Goal: Task Accomplishment & Management: Use online tool/utility

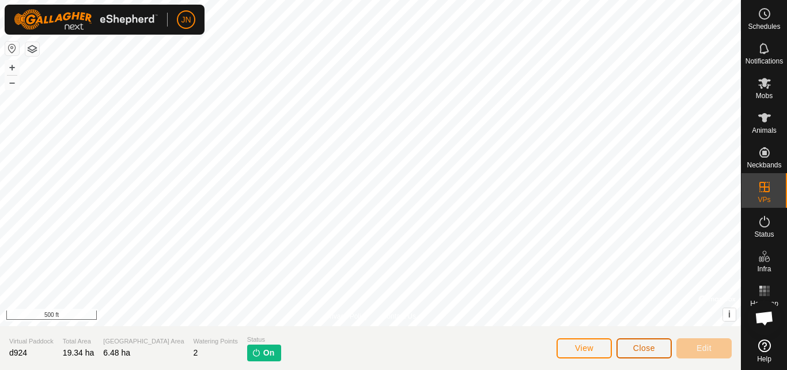
click at [647, 345] on span "Close" at bounding box center [645, 347] width 22 height 9
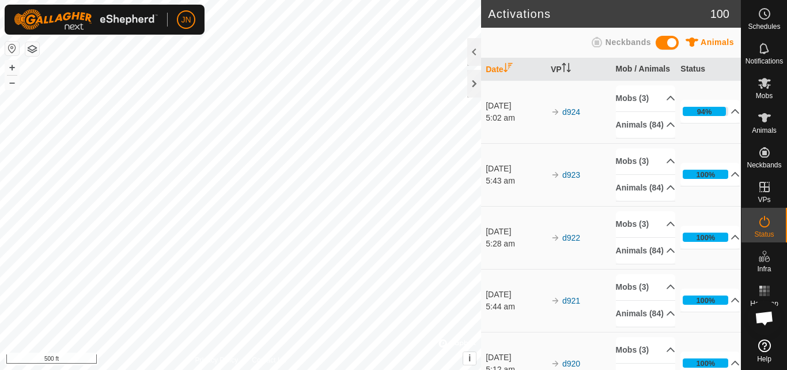
click at [523, 316] on div "Activations 100 Animals Neckbands Date VP Mob / Animals Status [DATE] 5:02 am d…" at bounding box center [370, 185] width 741 height 370
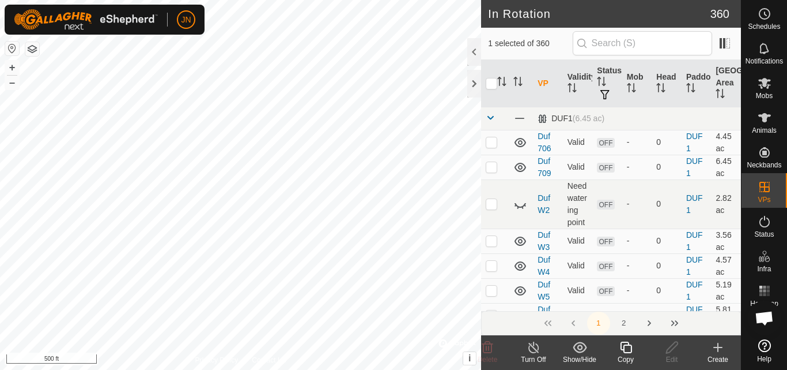
click at [543, 301] on link "Duf W5" at bounding box center [544, 290] width 13 height 21
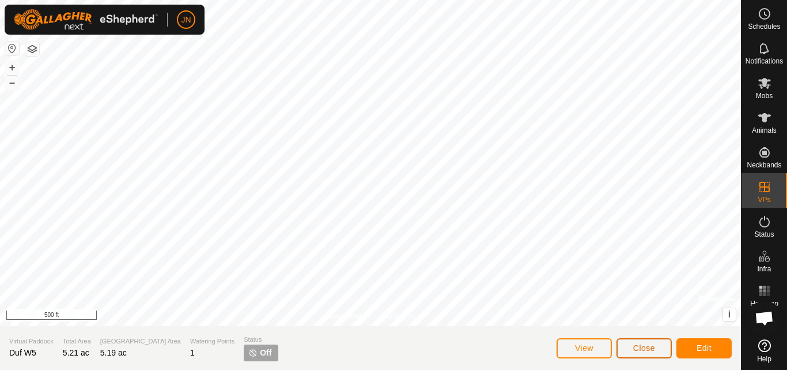
click at [646, 346] on span "Close" at bounding box center [645, 347] width 22 height 9
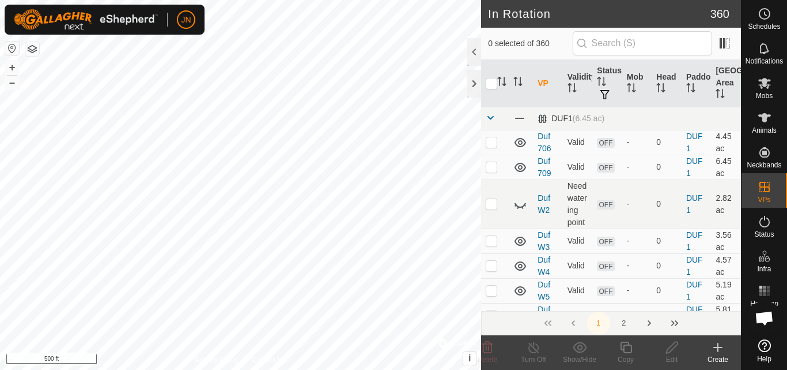
checkbox input "true"
click at [628, 346] on icon at bounding box center [626, 347] width 14 height 14
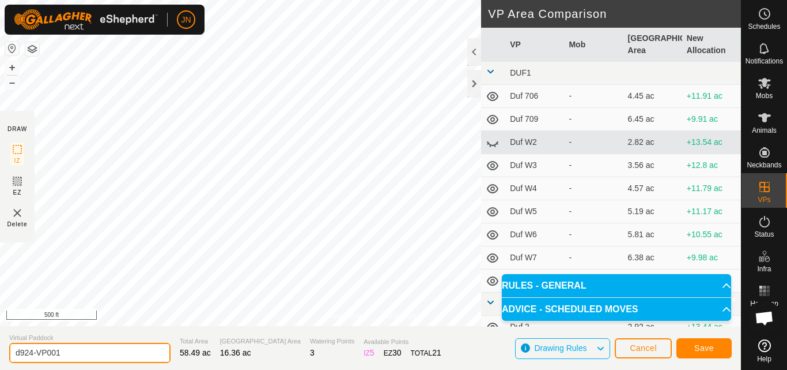
click at [62, 349] on input "d924-VP001" at bounding box center [89, 352] width 161 height 20
type input "d9242"
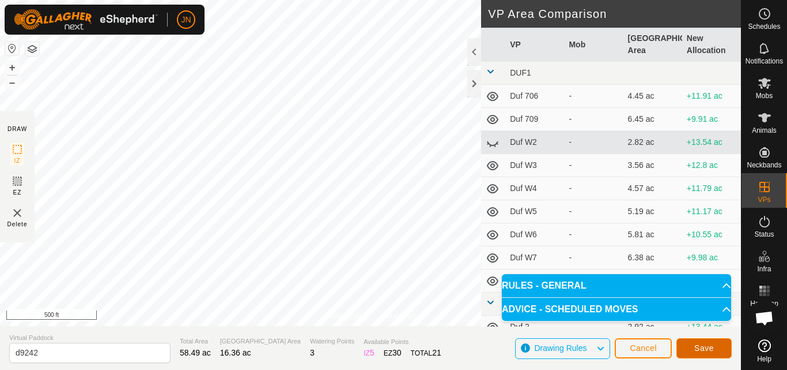
click at [700, 345] on span "Save" at bounding box center [705, 347] width 20 height 9
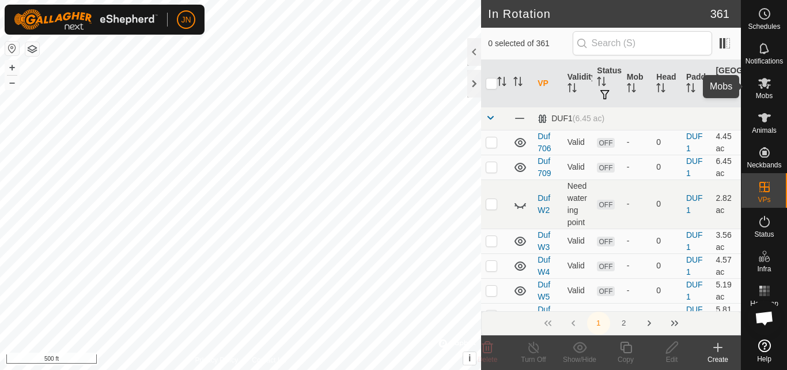
click at [767, 80] on icon at bounding box center [765, 83] width 13 height 11
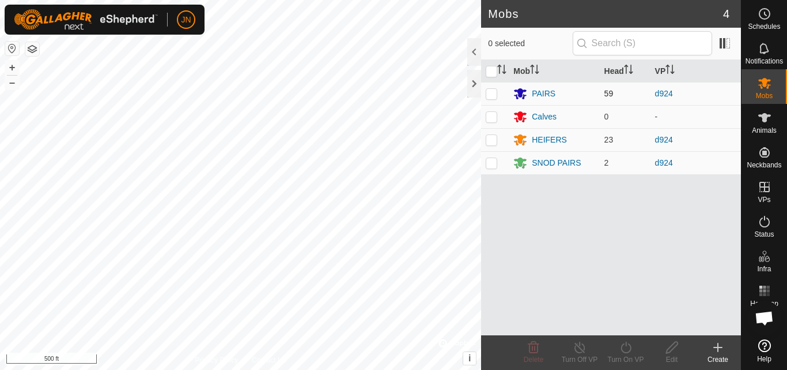
click at [492, 93] on p-checkbox at bounding box center [492, 93] width 12 height 9
checkbox input "true"
click at [492, 141] on p-checkbox at bounding box center [492, 139] width 12 height 9
checkbox input "true"
click at [492, 163] on p-checkbox at bounding box center [492, 162] width 12 height 9
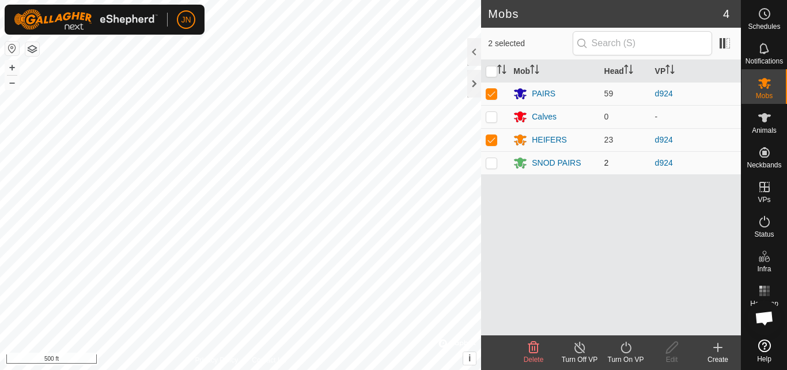
checkbox input "true"
click at [633, 351] on icon at bounding box center [626, 347] width 14 height 14
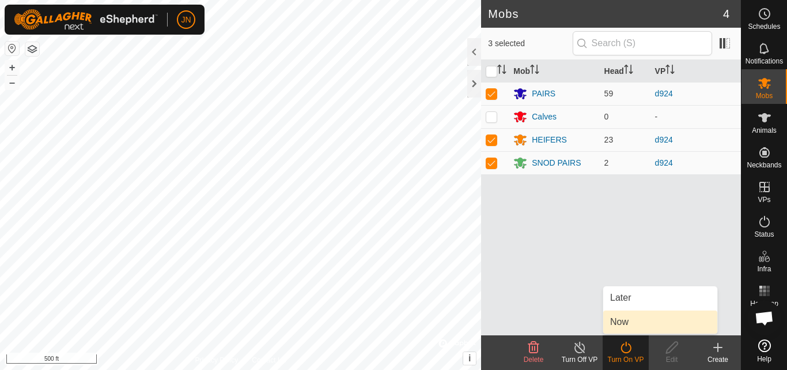
click at [632, 318] on link "Now" at bounding box center [661, 321] width 114 height 23
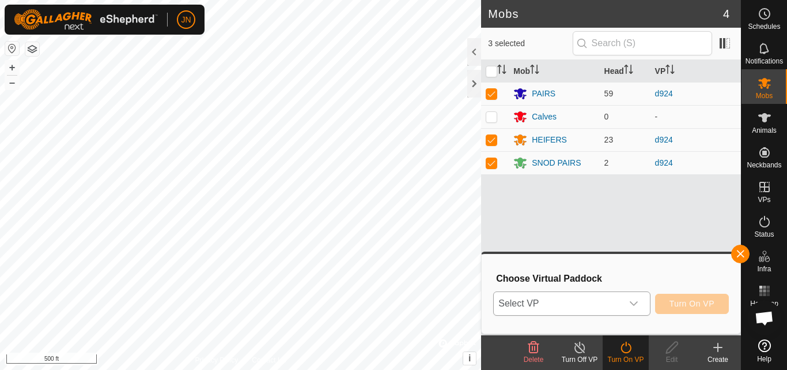
click at [575, 301] on span "Select VP" at bounding box center [558, 303] width 128 height 23
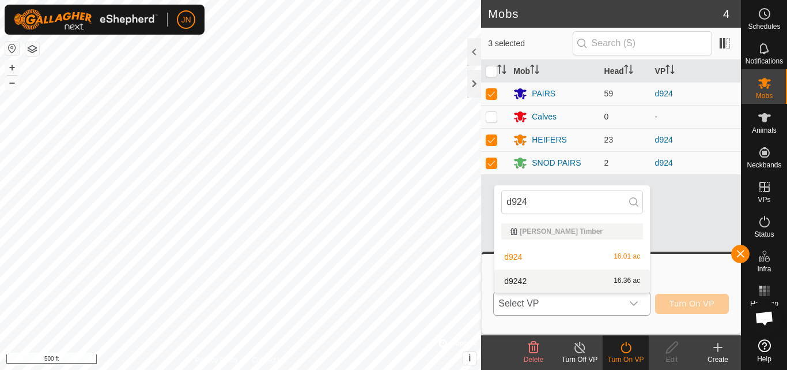
type input "d924"
click at [587, 284] on li "d9242 16.36 ac" at bounding box center [573, 280] width 156 height 23
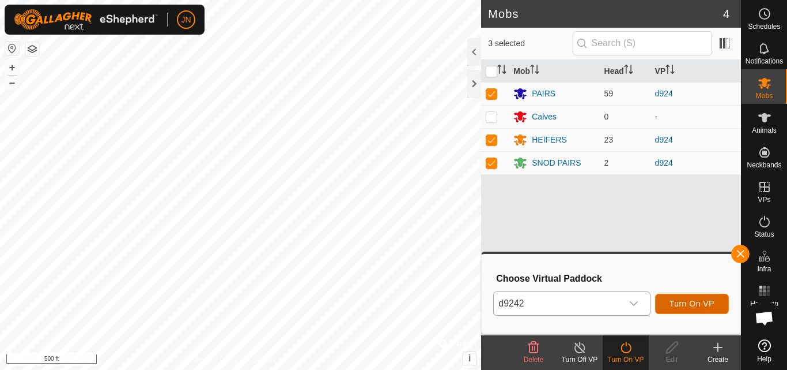
click at [692, 301] on span "Turn On VP" at bounding box center [692, 303] width 45 height 9
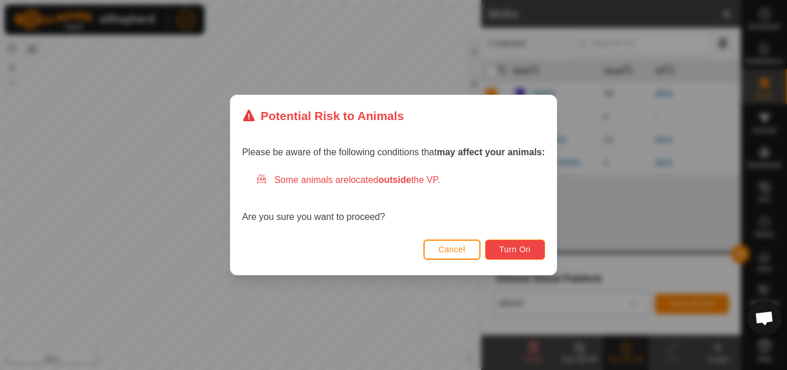
click at [519, 247] on span "Turn On" at bounding box center [515, 248] width 31 height 9
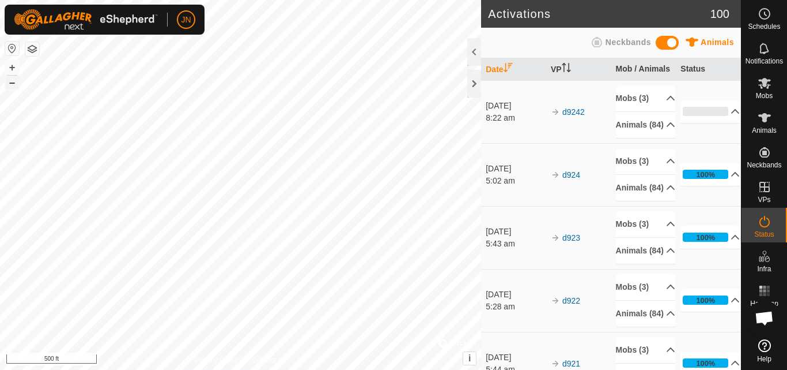
click at [12, 82] on button "–" at bounding box center [12, 83] width 14 height 14
click at [12, 65] on button "+" at bounding box center [12, 68] width 14 height 14
